Goal: Information Seeking & Learning: Learn about a topic

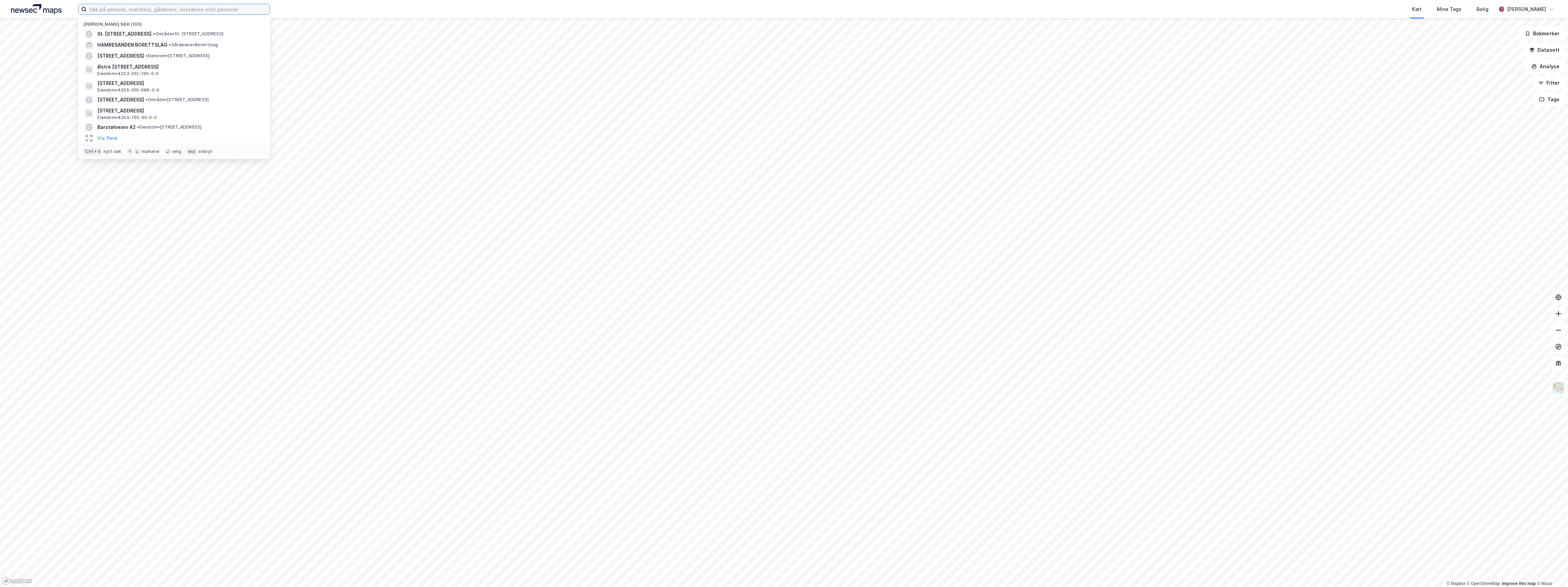
click at [109, 11] on input at bounding box center [178, 9] width 183 height 11
type input "påskebjerg 1"
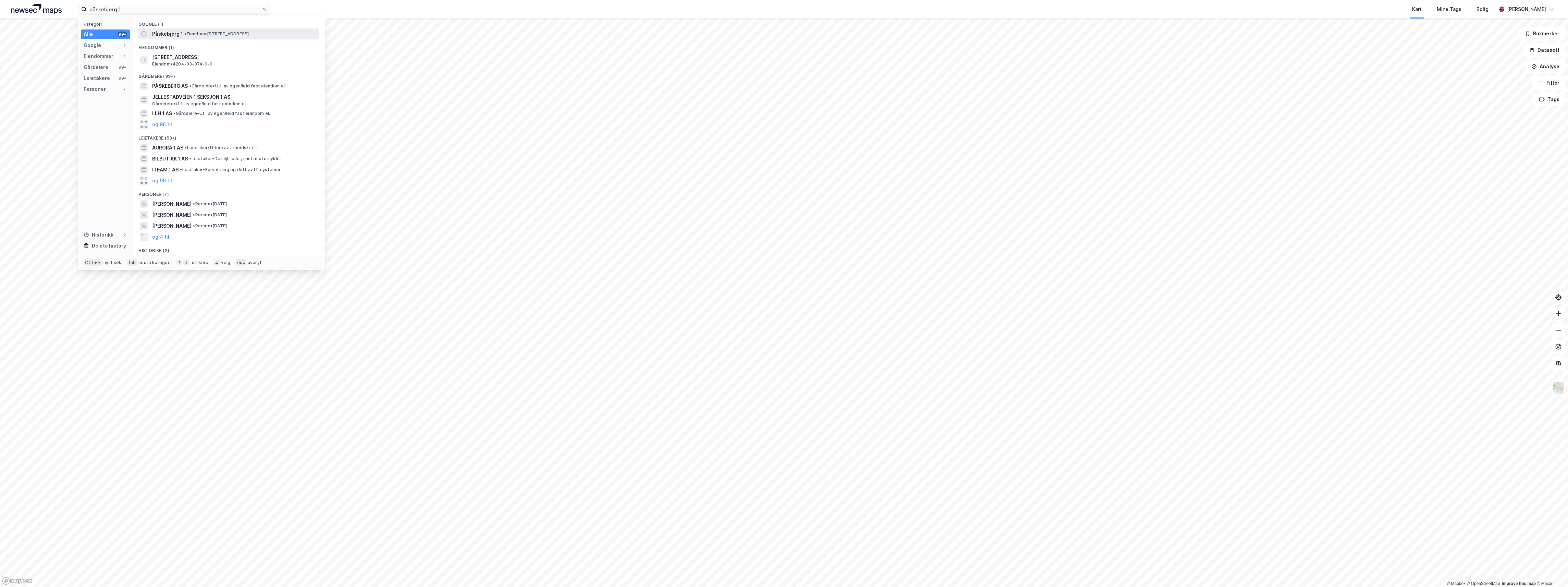
click at [177, 33] on span "Påskebjerg 1" at bounding box center [167, 34] width 31 height 8
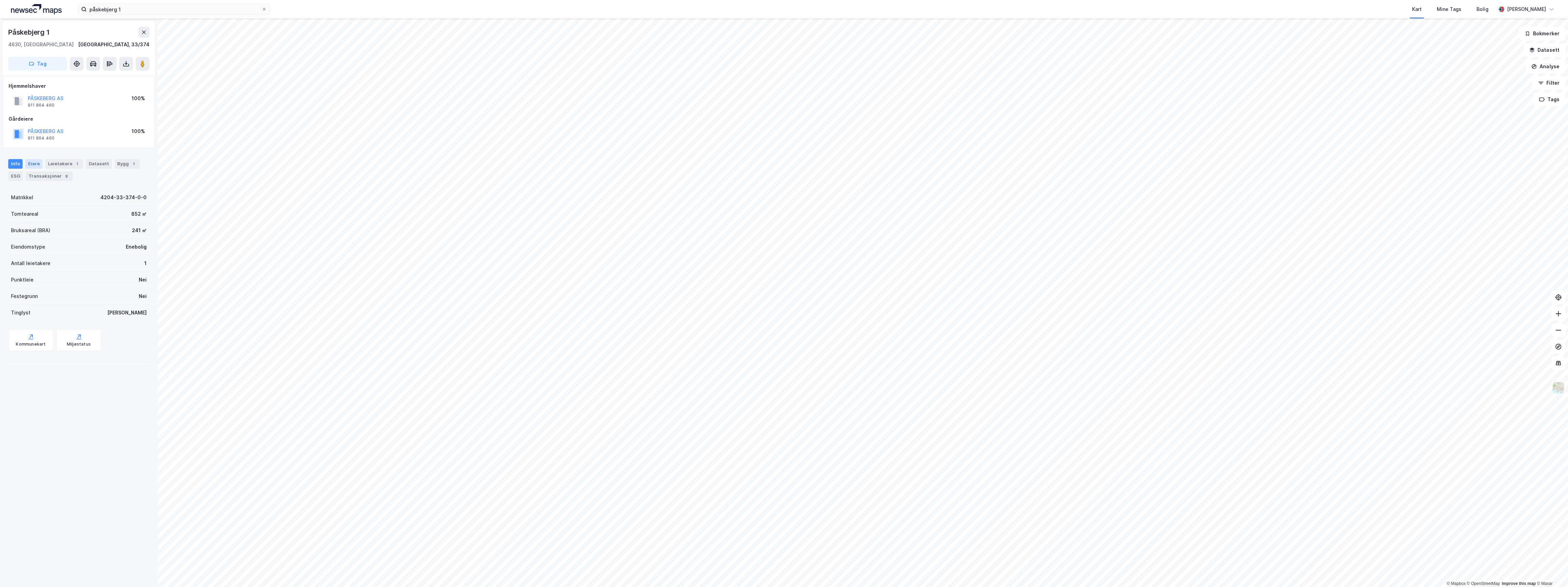
click at [33, 163] on div "Eiere" at bounding box center [34, 164] width 17 height 10
click at [58, 163] on div "Leietakere 1" at bounding box center [64, 164] width 38 height 10
click at [94, 163] on div "Datasett" at bounding box center [98, 164] width 25 height 10
click at [121, 161] on div "Bygg 1" at bounding box center [126, 164] width 25 height 10
